Goal: Task Accomplishment & Management: Manage account settings

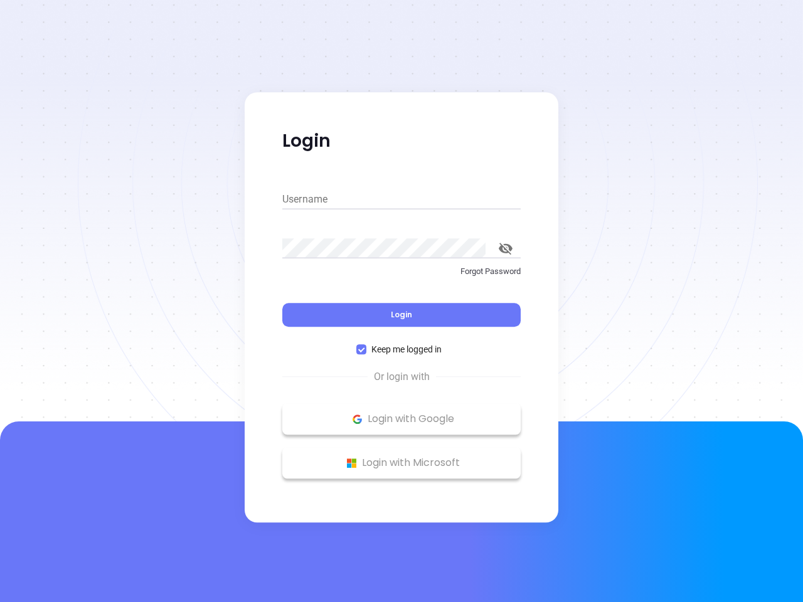
click at [401, 301] on div "Login" at bounding box center [401, 307] width 238 height 39
click at [401, 199] on input "Username" at bounding box center [401, 199] width 238 height 20
click at [505, 248] on icon "toggle password visibility" at bounding box center [505, 249] width 14 height 12
click at [401, 315] on span "Login" at bounding box center [401, 314] width 21 height 11
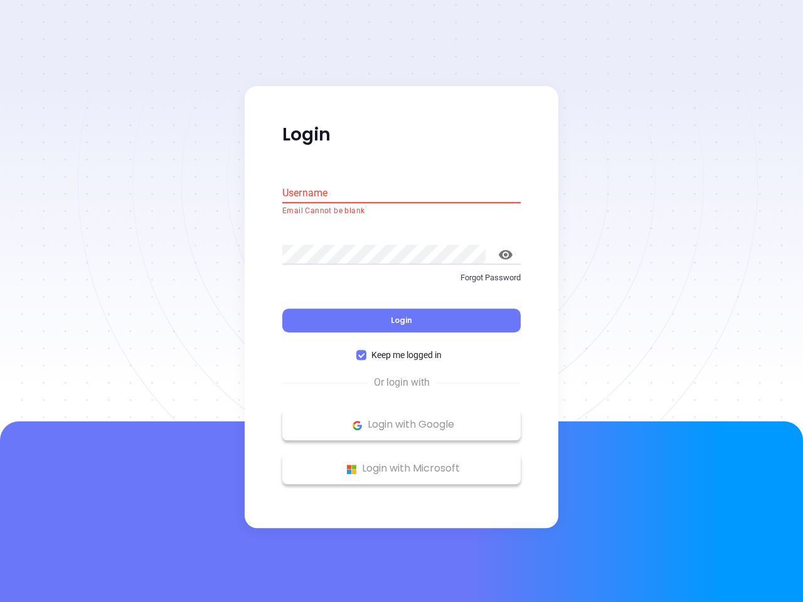
click at [401, 349] on span "Keep me logged in" at bounding box center [406, 356] width 80 height 14
click at [366, 350] on input "Keep me logged in" at bounding box center [361, 355] width 10 height 10
checkbox input "false"
click at [401, 419] on p "Login with Google" at bounding box center [401, 425] width 226 height 19
click at [401, 463] on p "Login with Microsoft" at bounding box center [401, 469] width 226 height 19
